Goal: Task Accomplishment & Management: Complete application form

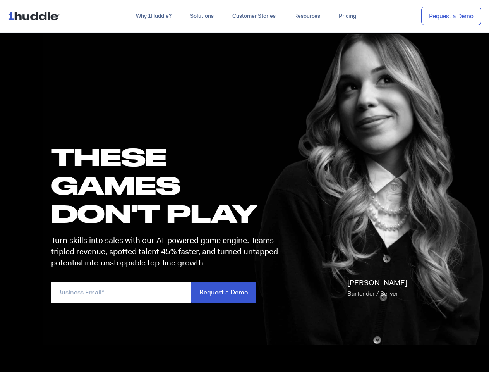
click at [244, 186] on h1 "these GAMES DON'T PLAY" at bounding box center [168, 185] width 234 height 85
click at [153, 16] on link "Why 1Huddle?" at bounding box center [154, 16] width 54 height 14
click at [201, 16] on link "Solutions" at bounding box center [202, 16] width 42 height 14
click at [307, 16] on link "Resources" at bounding box center [307, 16] width 45 height 14
click at [168, 292] on input "email" at bounding box center [121, 292] width 140 height 21
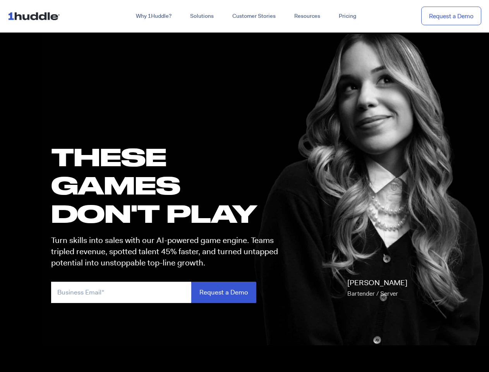
click at [224, 292] on input "Request a Demo" at bounding box center [223, 292] width 65 height 21
